Goal: Use online tool/utility: Utilize a website feature to perform a specific function

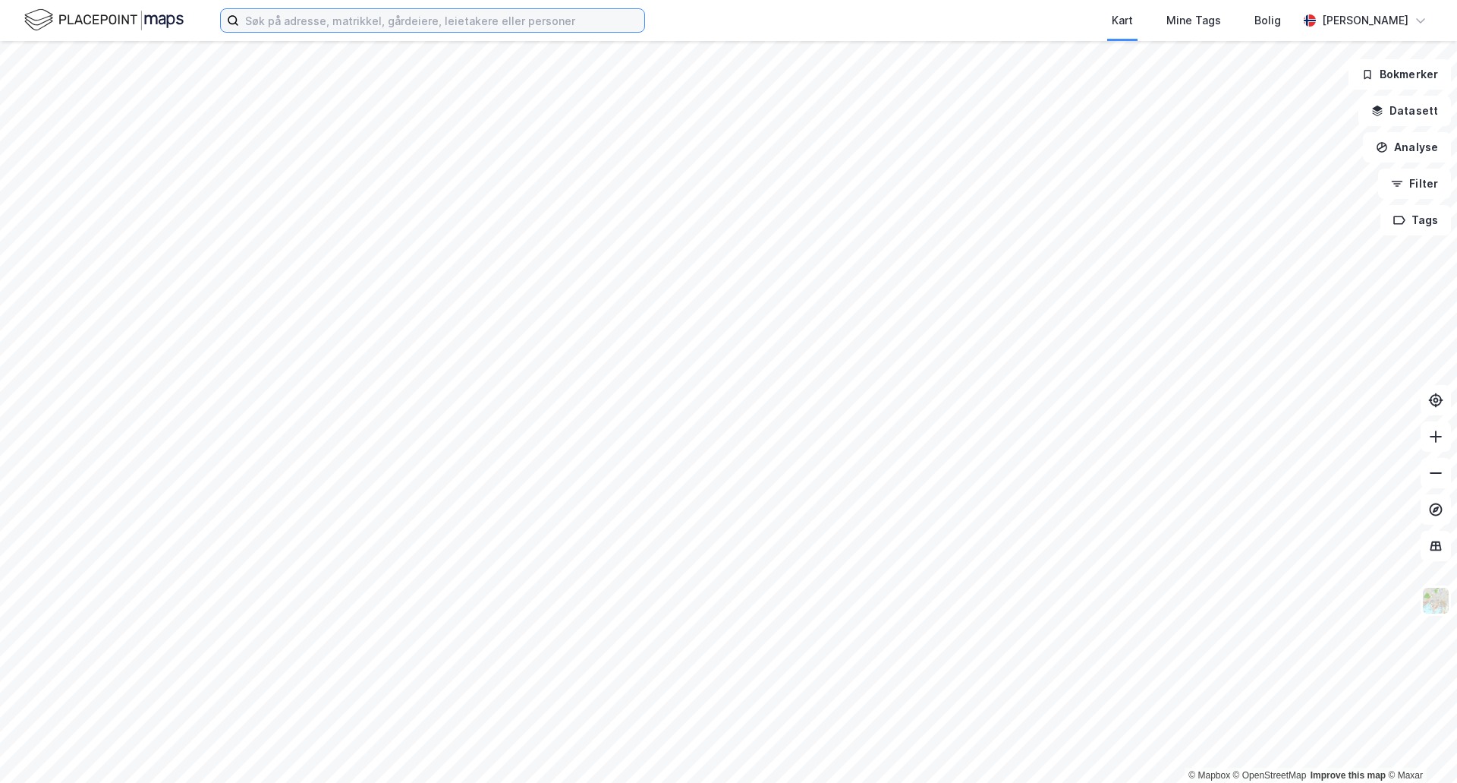
click at [491, 15] on input at bounding box center [441, 20] width 405 height 23
click at [354, 36] on div "industri Kart Mine Tags [PERSON_NAME]" at bounding box center [728, 20] width 1457 height 41
click at [375, 22] on input "industri" at bounding box center [432, 20] width 387 height 23
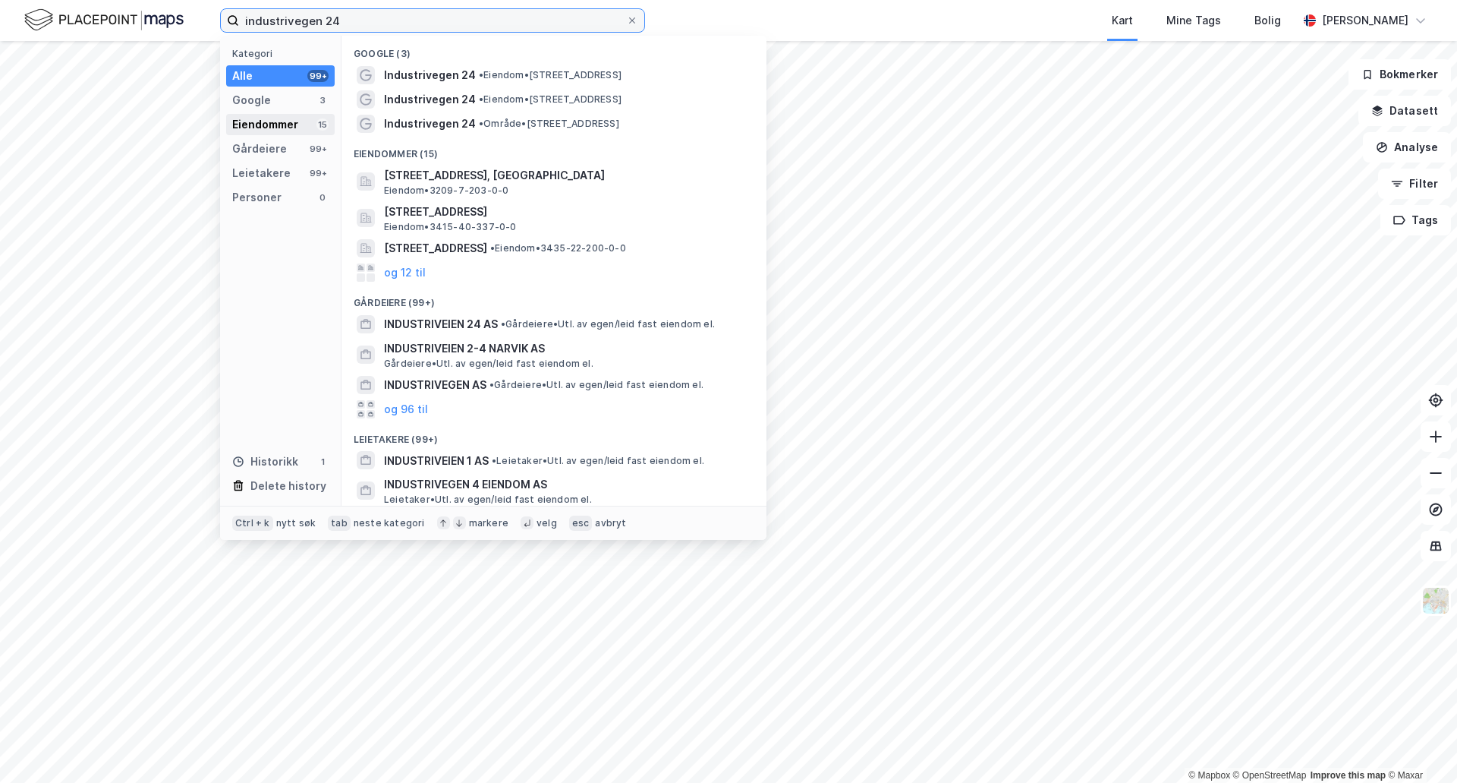
type input "industrivegen 24"
click at [304, 124] on div "Eiendommer 15" at bounding box center [280, 124] width 109 height 21
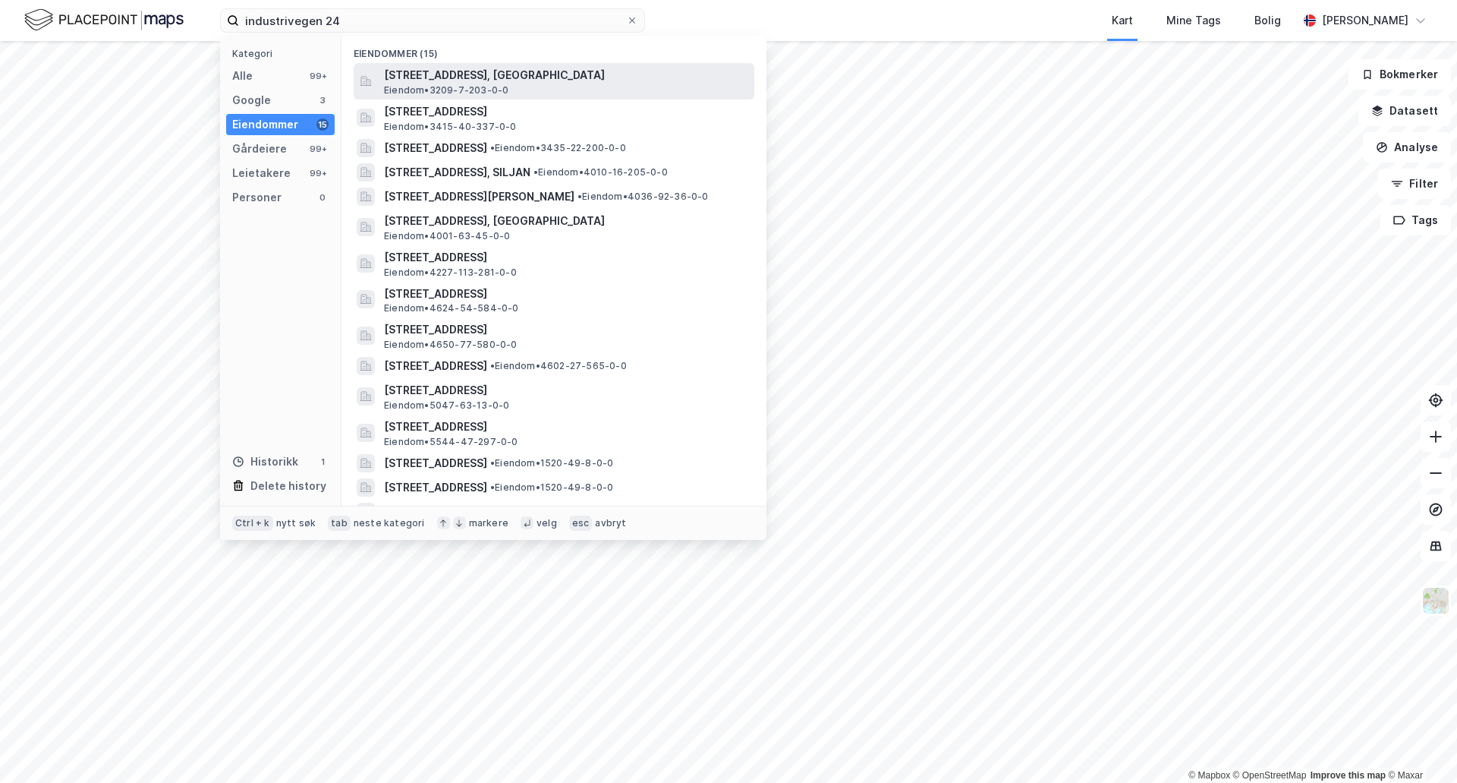
click at [425, 83] on span "[STREET_ADDRESS], [GEOGRAPHIC_DATA]" at bounding box center [566, 75] width 364 height 18
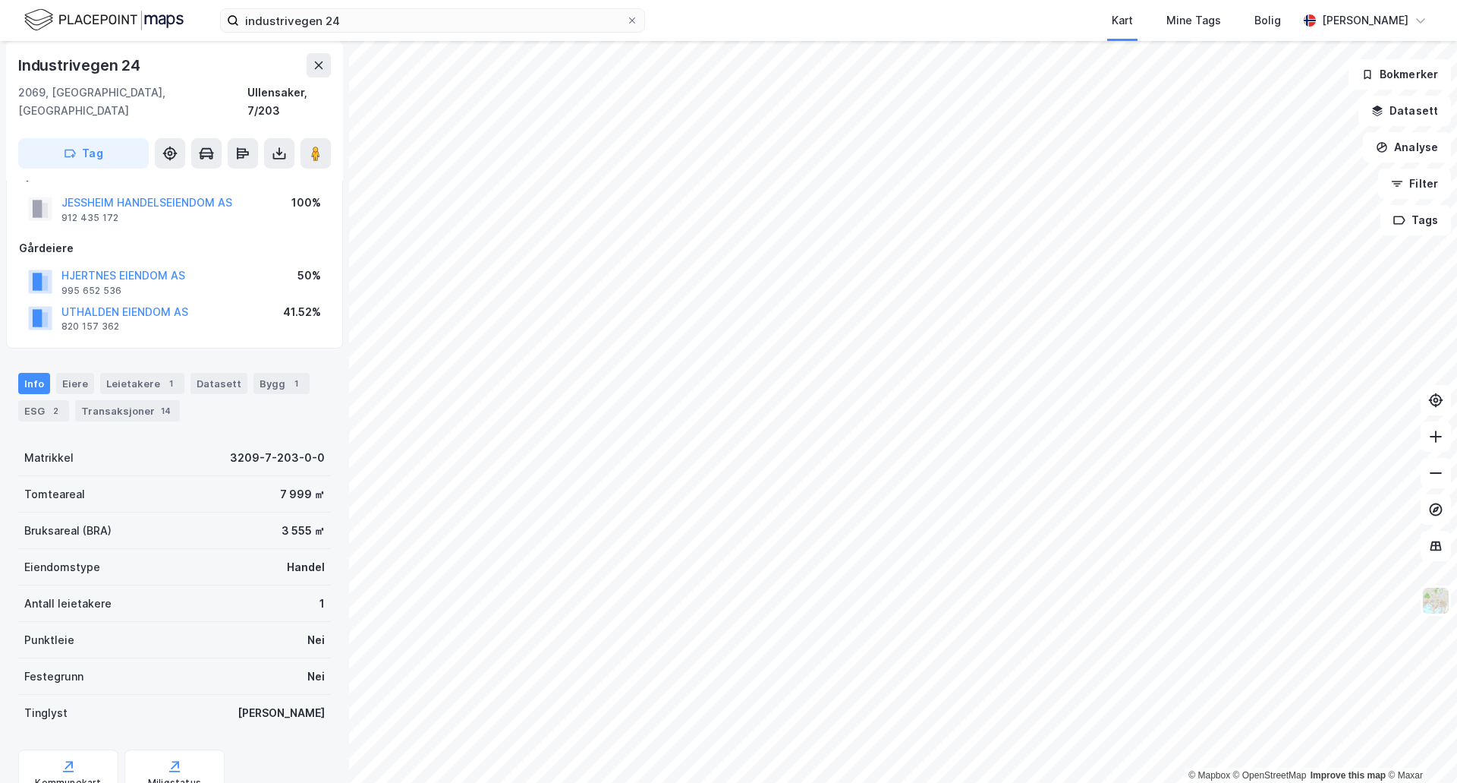
scroll to position [80, 0]
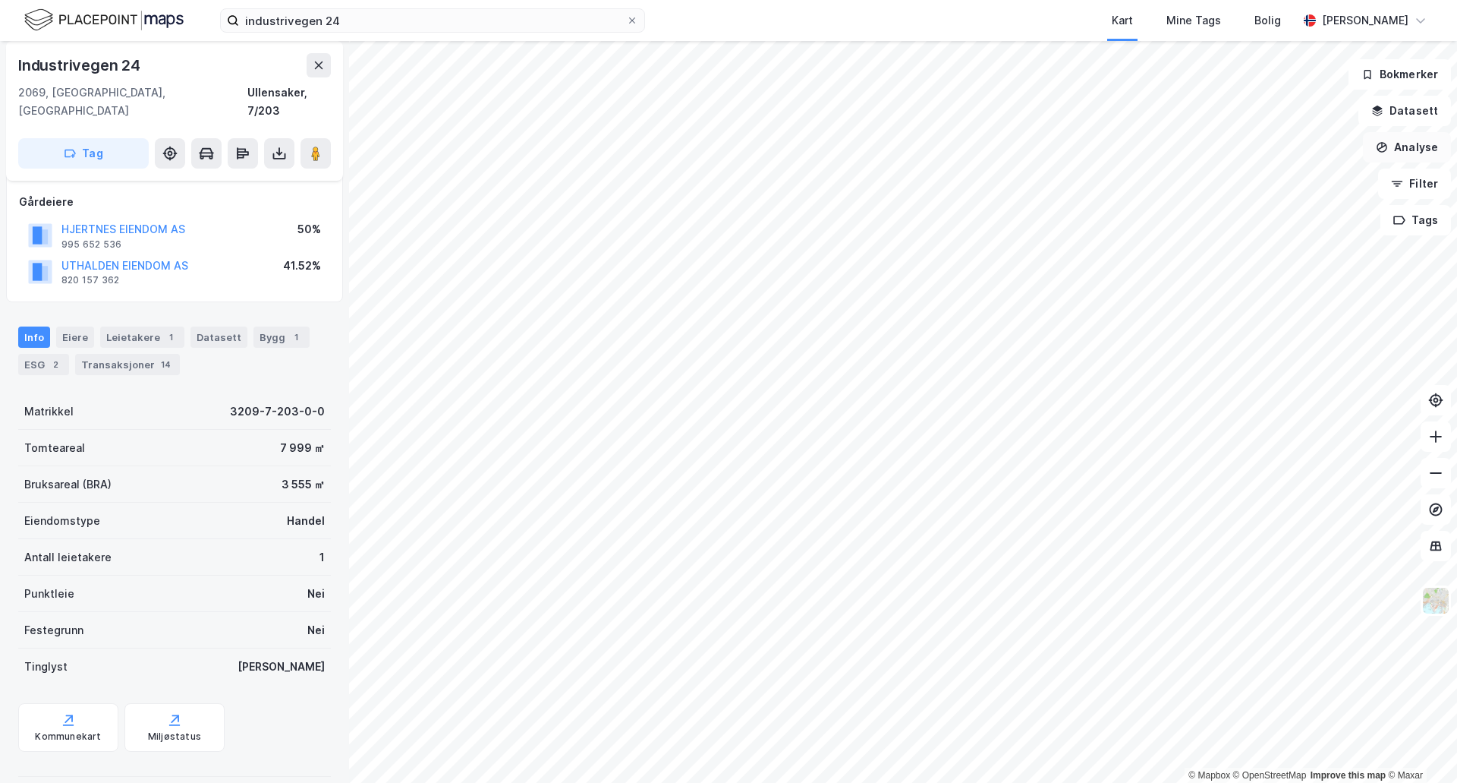
click at [1408, 155] on button "Analyse" at bounding box center [1407, 147] width 88 height 30
click at [1252, 191] on div "Tegn område" at bounding box center [1266, 179] width 175 height 25
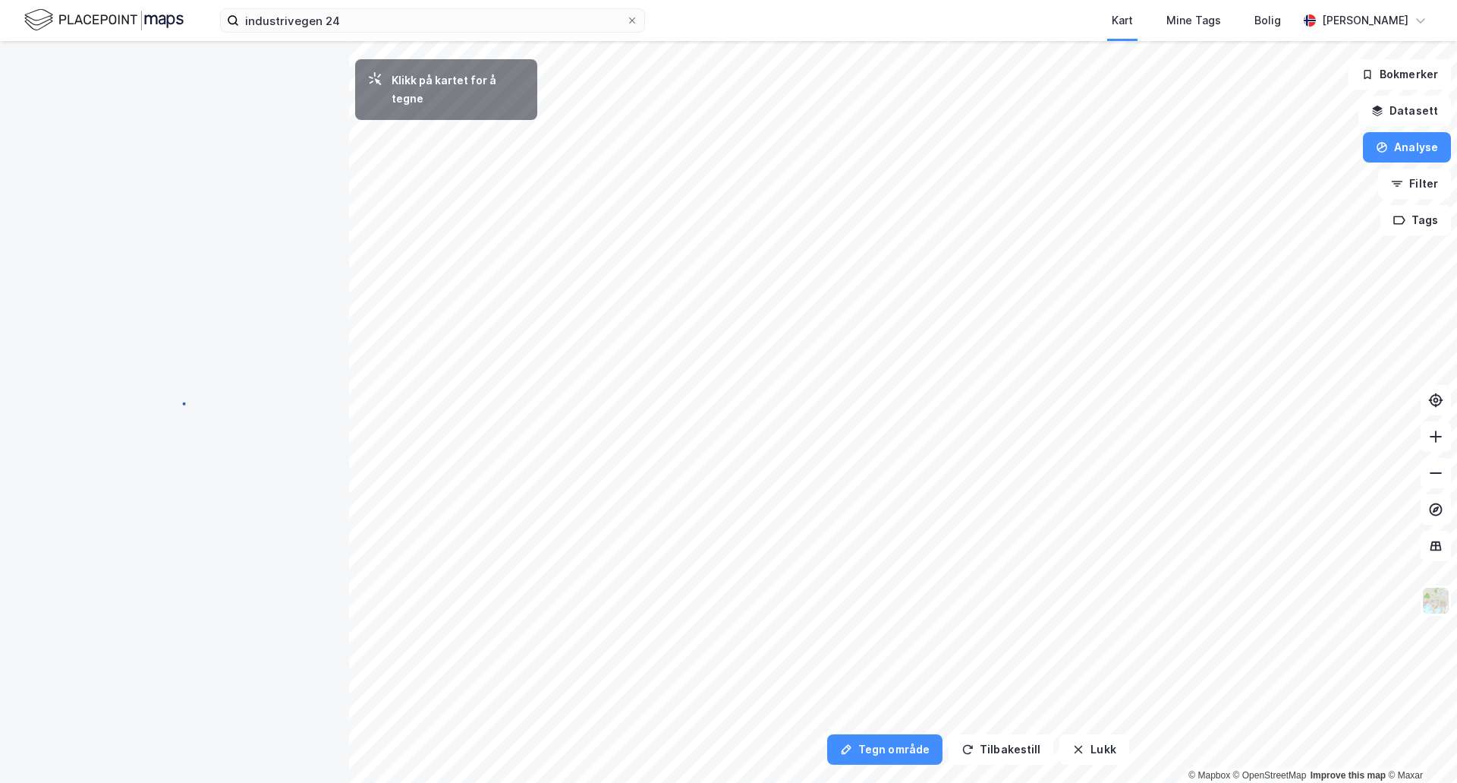
scroll to position [0, 0]
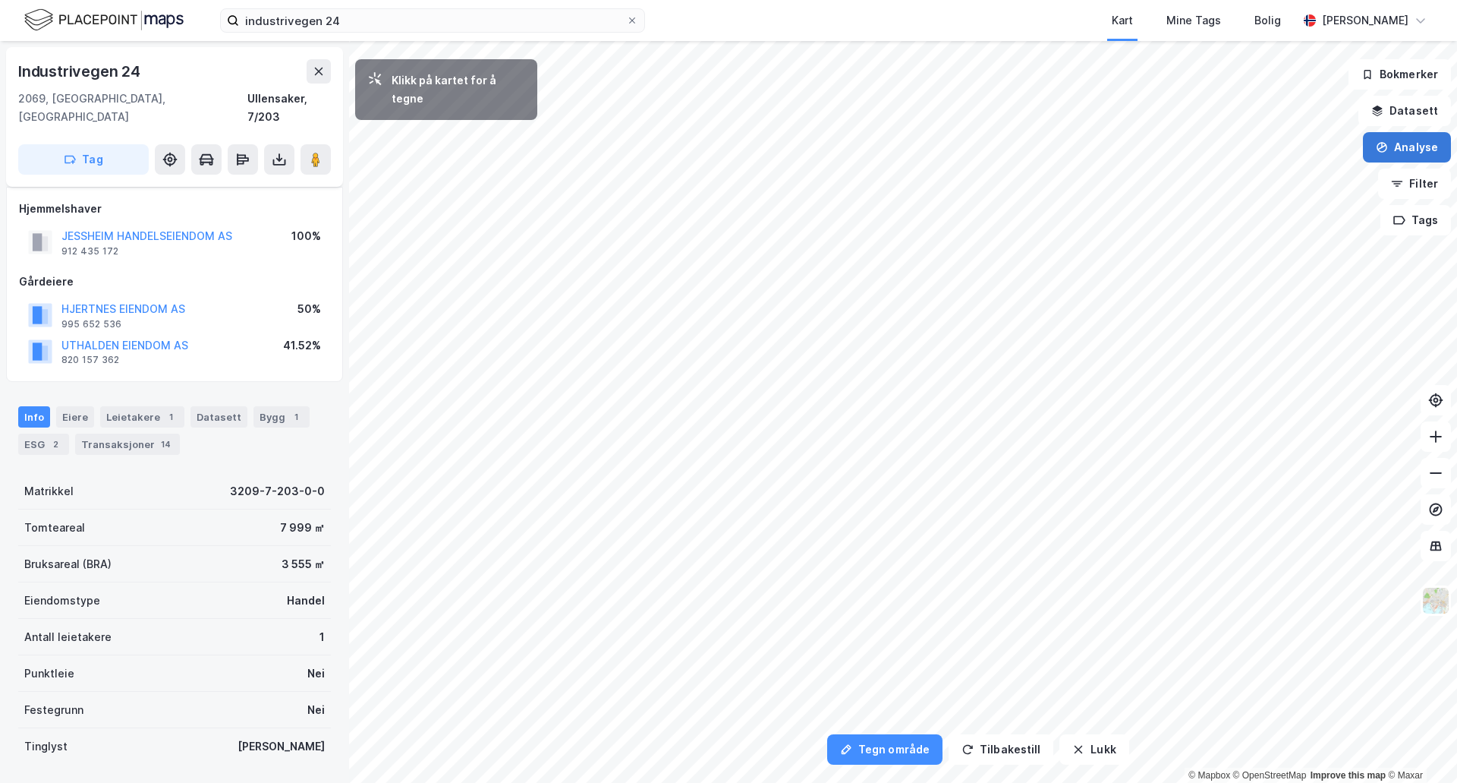
click at [1400, 154] on button "Analyse" at bounding box center [1407, 147] width 88 height 30
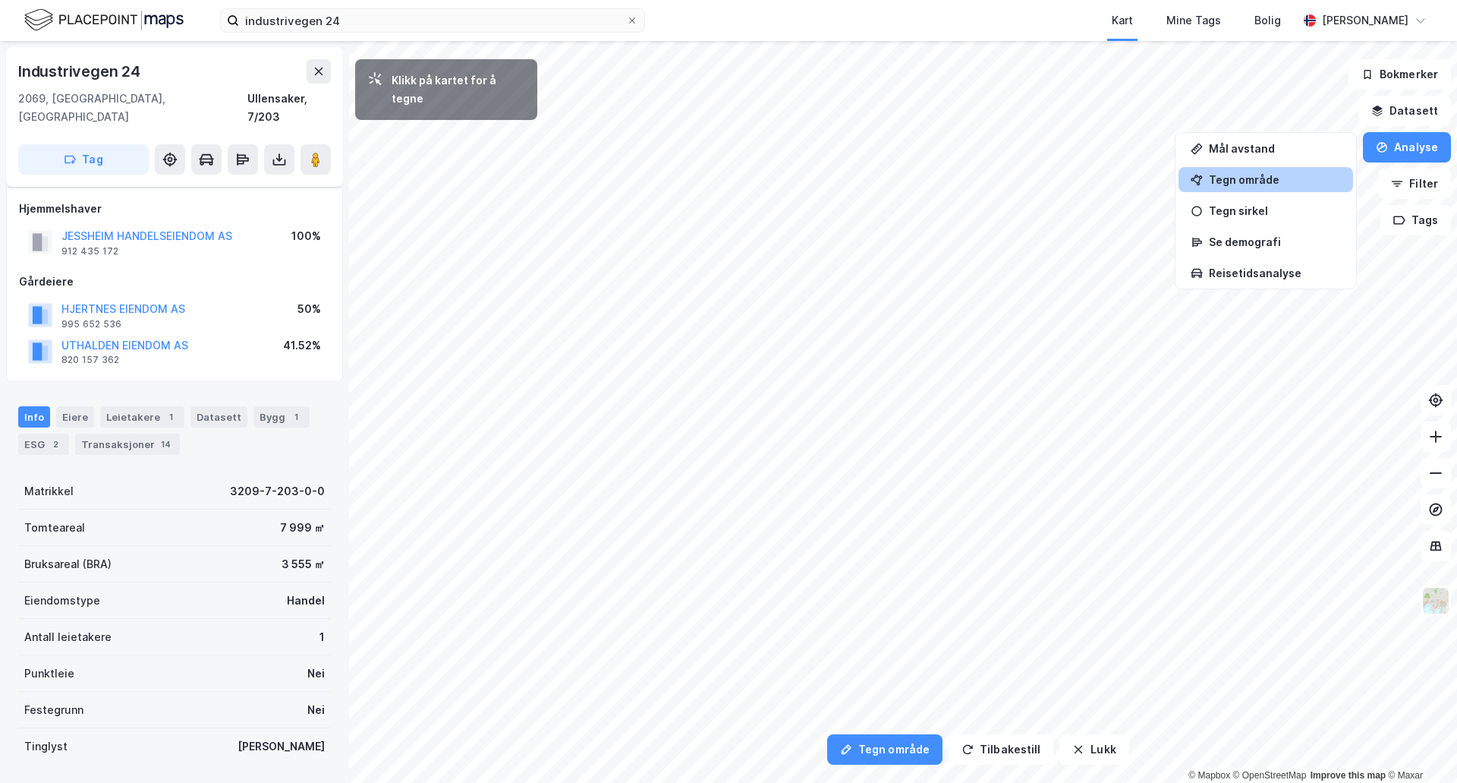
click at [1252, 179] on div "Tegn område" at bounding box center [1275, 179] width 132 height 13
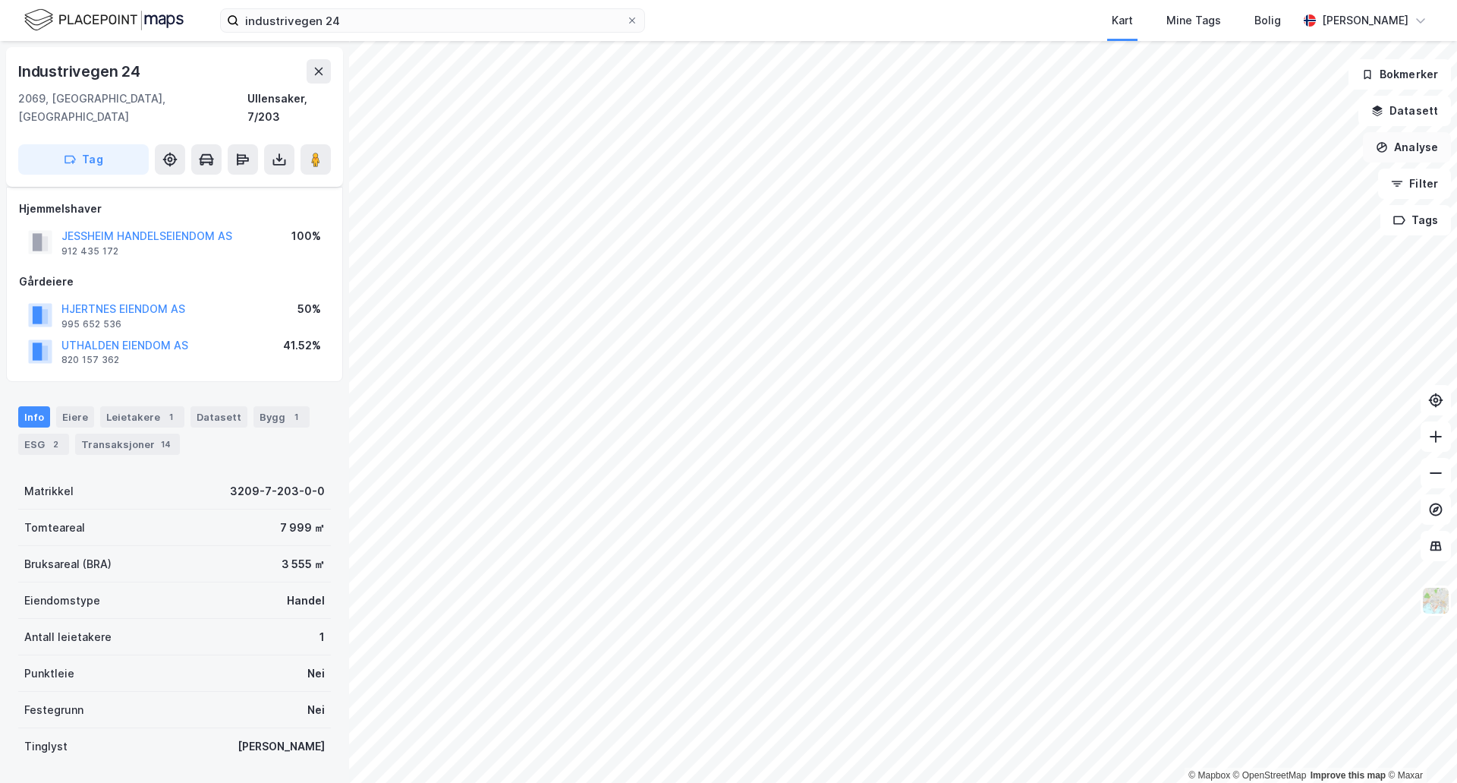
click at [1410, 146] on button "Analyse" at bounding box center [1407, 147] width 88 height 30
click at [1259, 175] on div "Tegn område" at bounding box center [1275, 179] width 132 height 13
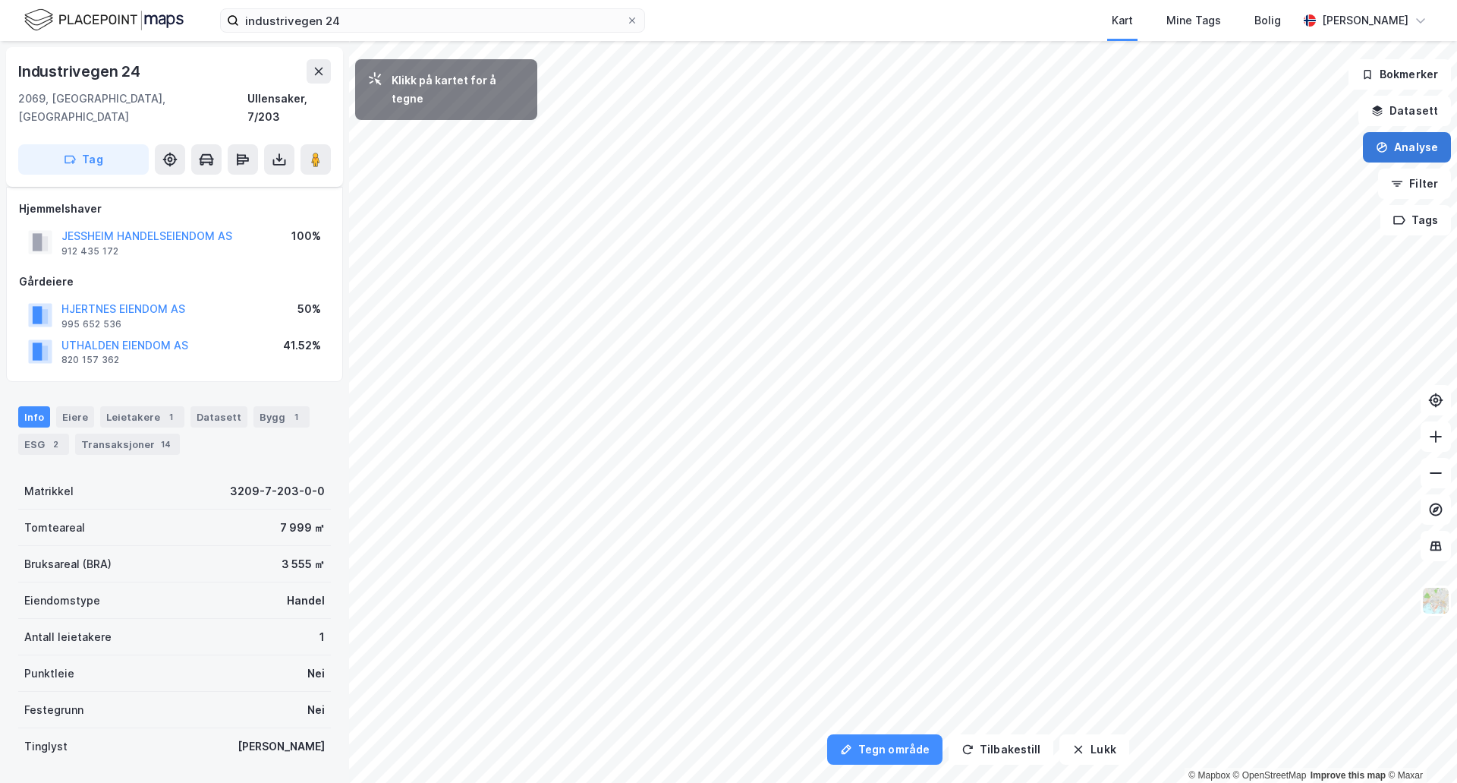
click at [1397, 148] on button "Analyse" at bounding box center [1407, 147] width 88 height 30
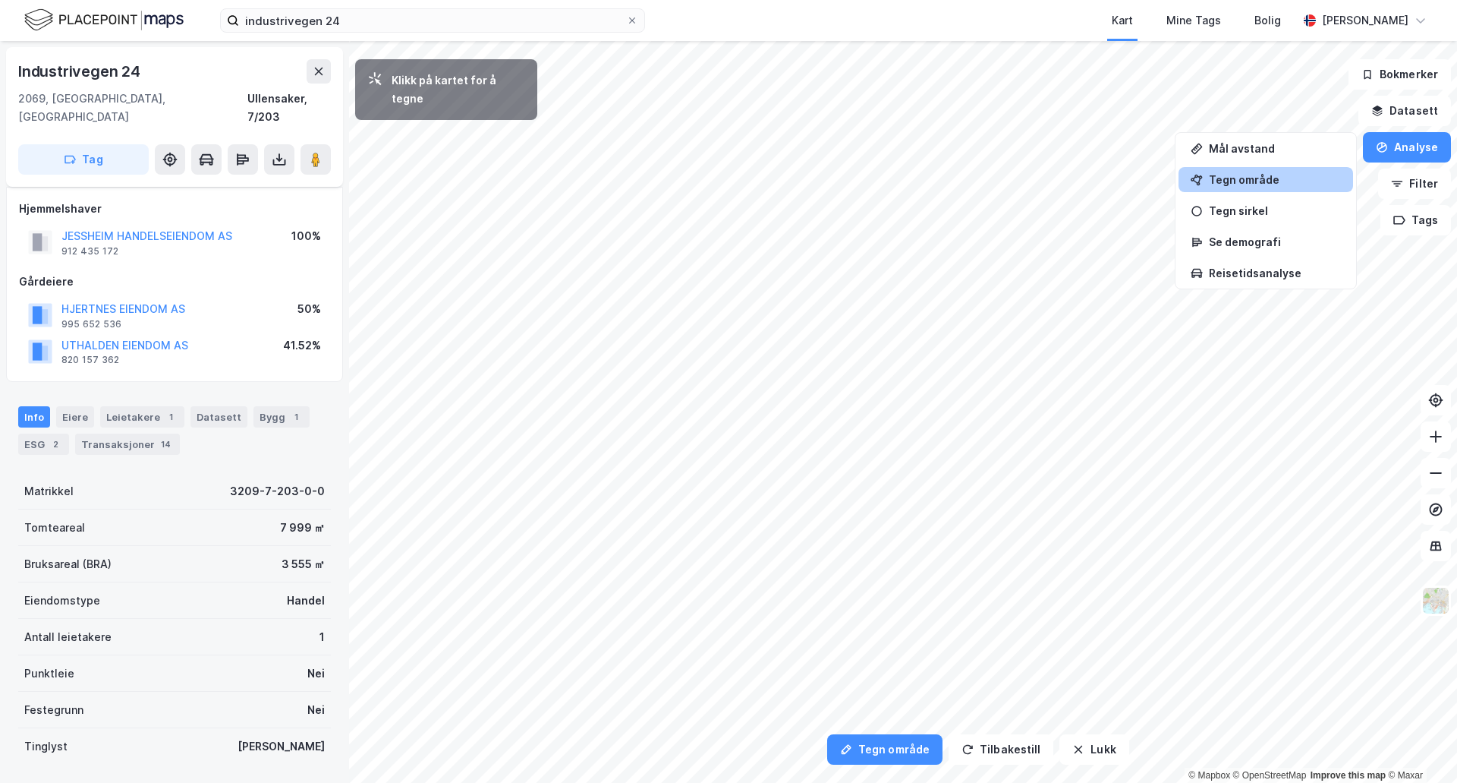
click at [1250, 188] on div "Tegn område" at bounding box center [1266, 179] width 175 height 25
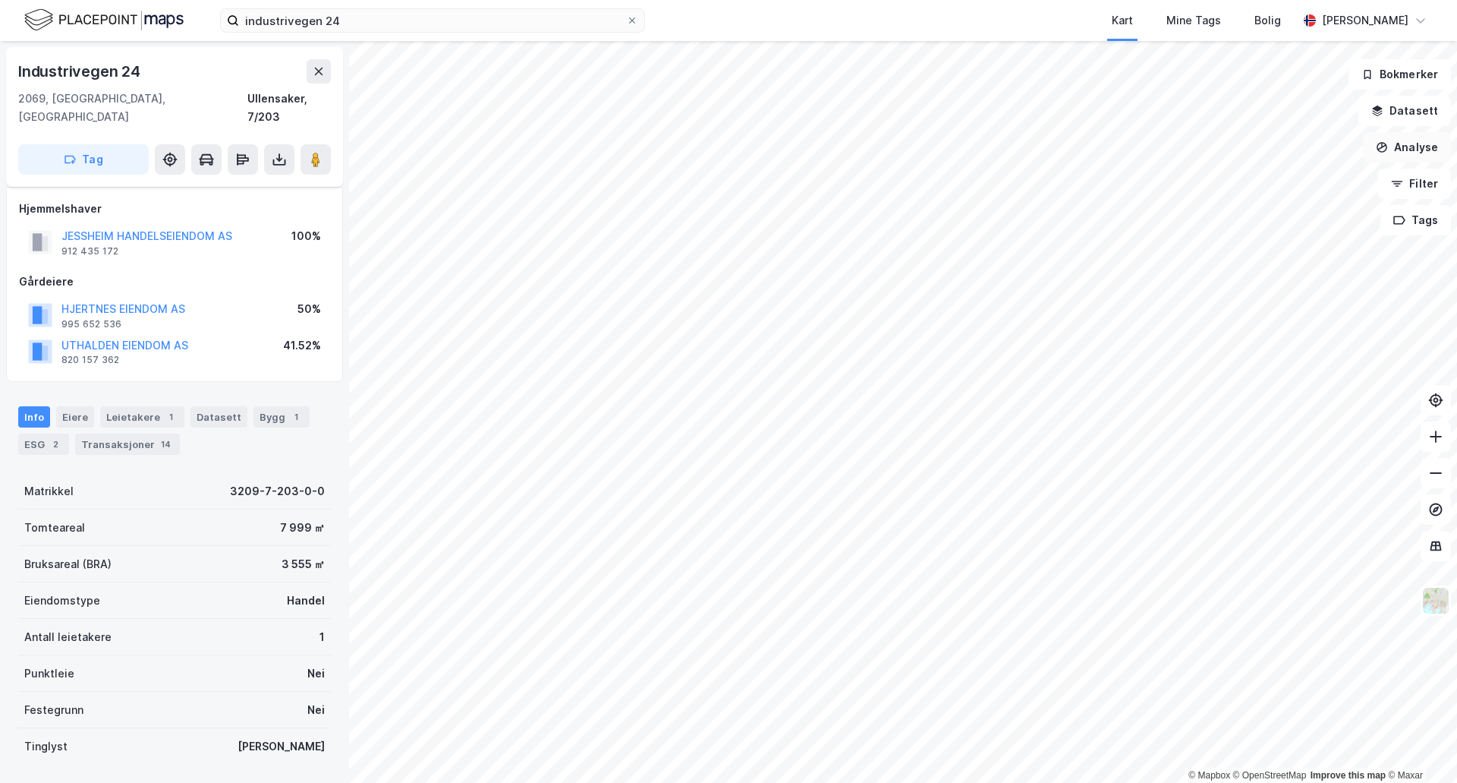
click at [1389, 154] on button "Analyse" at bounding box center [1407, 147] width 88 height 30
click at [1216, 179] on div "Tegn område" at bounding box center [1275, 179] width 132 height 13
